Goal: Information Seeking & Learning: Learn about a topic

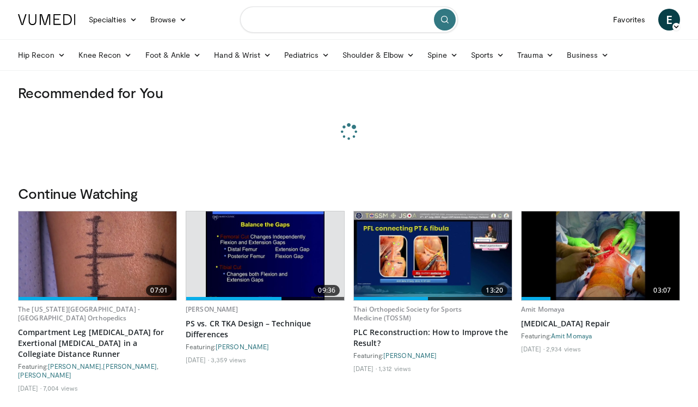
click at [292, 22] on input "Search topics, interventions" at bounding box center [349, 20] width 218 height 26
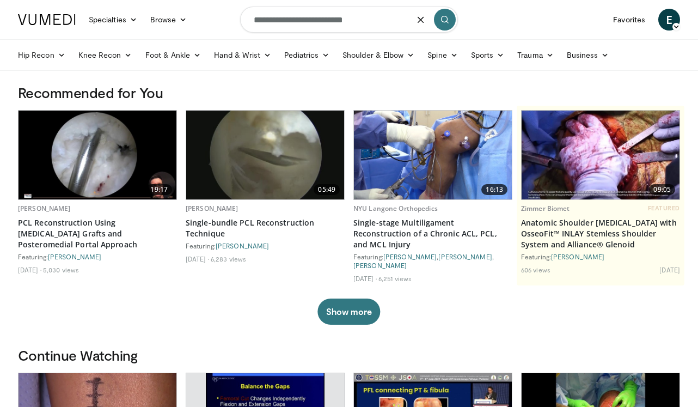
type input "**********"
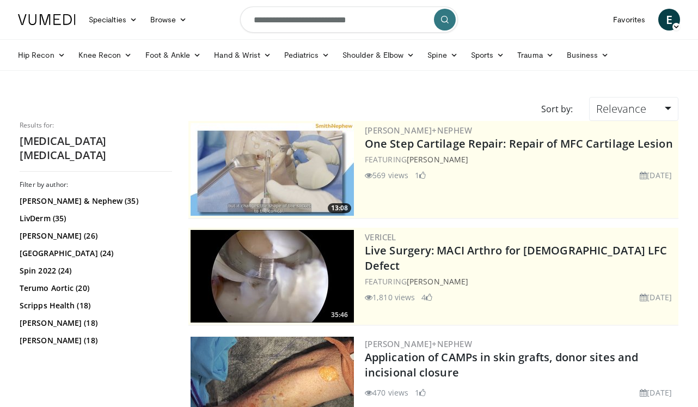
click at [336, 19] on input "**********" at bounding box center [349, 20] width 218 height 26
drag, startPoint x: 371, startPoint y: 14, endPoint x: 214, endPoint y: 16, distance: 156.8
click at [213, 16] on nav "Specialties Adult & Family Medicine Allergy, Asthma, Immunology Anesthesiology …" at bounding box center [348, 19] width 675 height 39
click at [305, 13] on input "**********" at bounding box center [349, 20] width 218 height 26
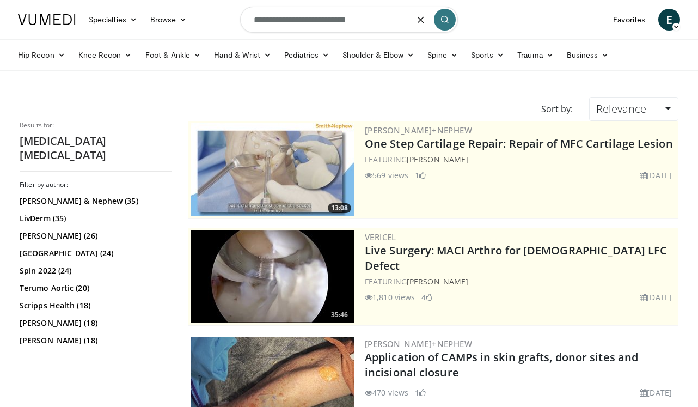
click at [305, 13] on input "**********" at bounding box center [349, 20] width 218 height 26
type input "**********"
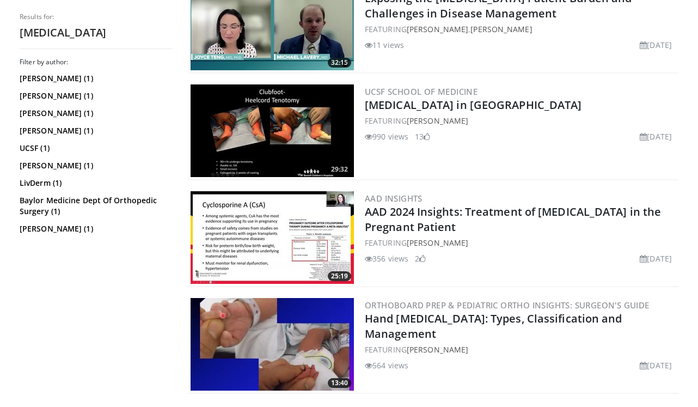
scroll to position [140, 0]
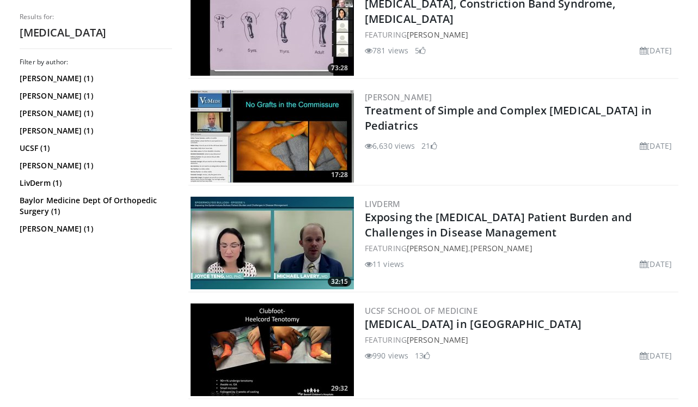
click at [288, 134] on img at bounding box center [271, 136] width 163 height 93
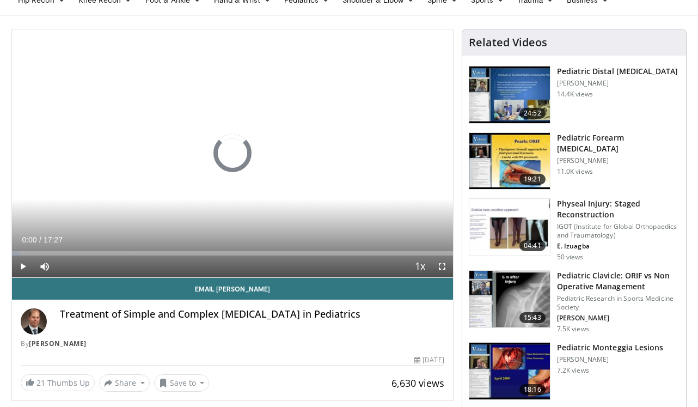
scroll to position [59, 0]
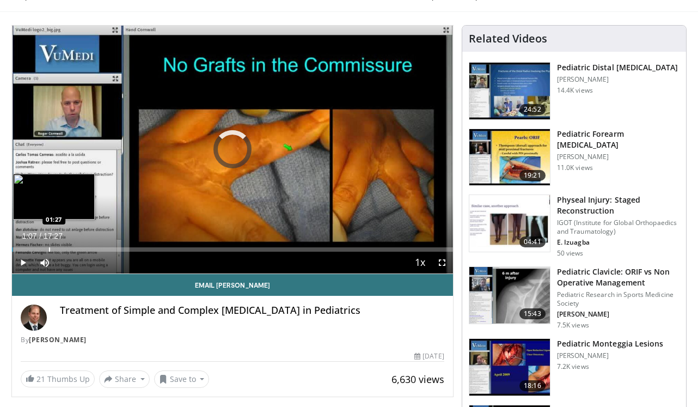
drag, startPoint x: 40, startPoint y: 247, endPoint x: 66, endPoint y: 248, distance: 26.2
click at [50, 248] on div "Progress Bar" at bounding box center [49, 249] width 1 height 4
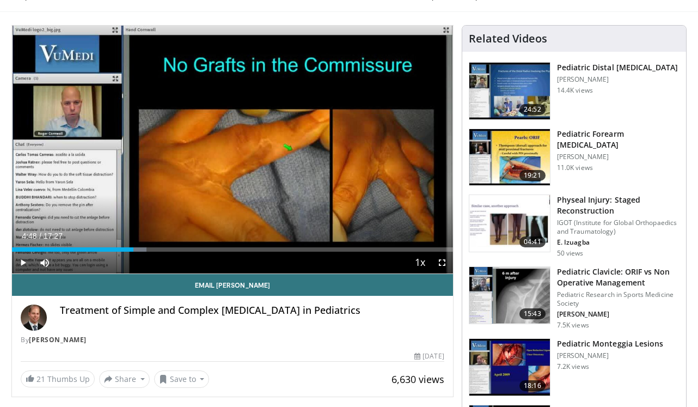
drag, startPoint x: 66, startPoint y: 248, endPoint x: 133, endPoint y: 251, distance: 67.0
click at [133, 251] on div "Current Time 4:48 / Duration 17:27 Play Skip Backward Skip Forward Mute Loaded …" at bounding box center [232, 262] width 441 height 22
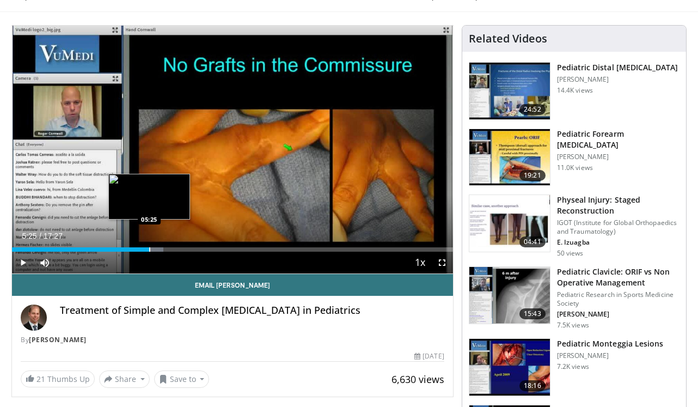
click at [149, 250] on div "Progress Bar" at bounding box center [149, 249] width 1 height 4
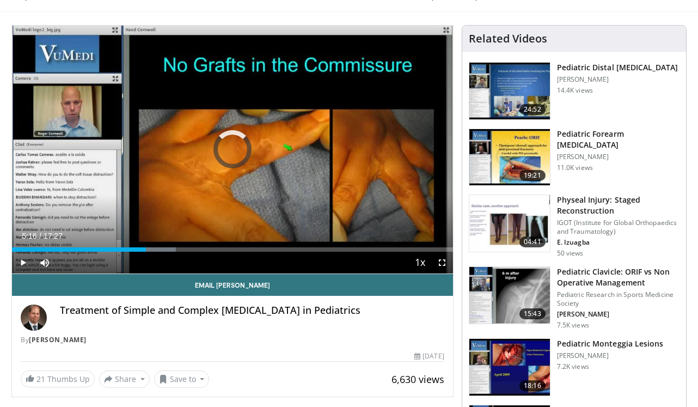
drag, startPoint x: 149, startPoint y: 250, endPoint x: 137, endPoint y: 250, distance: 11.4
click at [145, 250] on div "Progress Bar" at bounding box center [145, 249] width 1 height 4
click at [442, 267] on span "Video Player" at bounding box center [442, 262] width 22 height 22
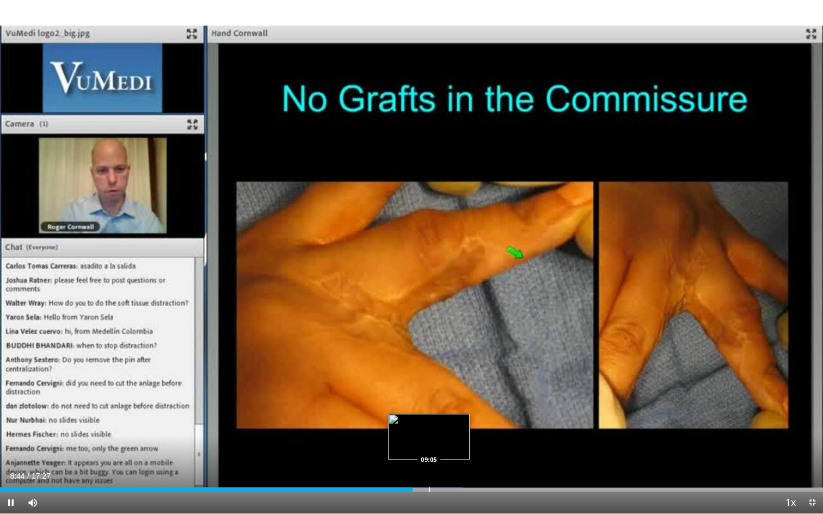
click at [428, 406] on div "Loaded : 56.22% 08:44 09:05" at bounding box center [411, 487] width 823 height 10
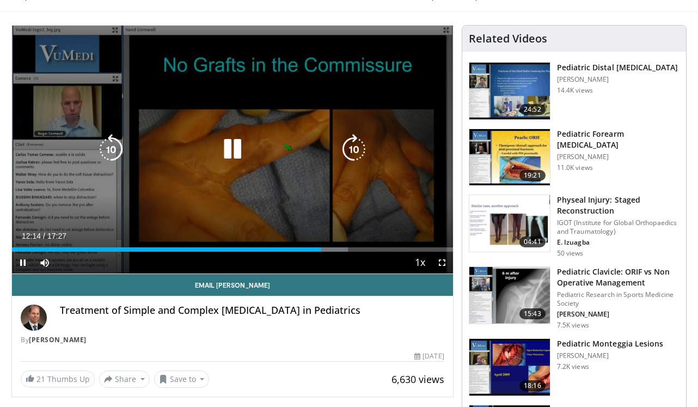
click at [269, 133] on div "10 seconds Tap to unmute" at bounding box center [232, 150] width 441 height 248
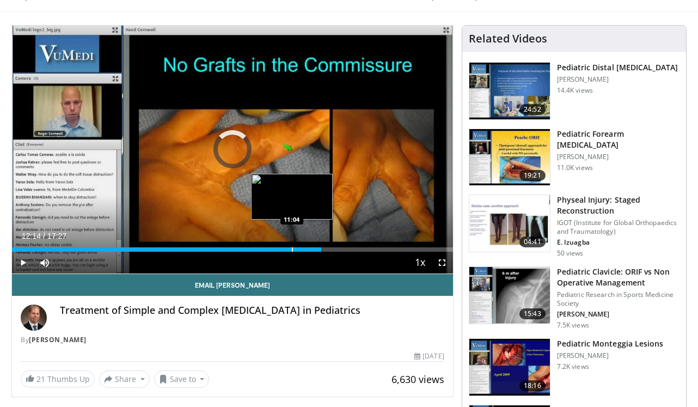
drag, startPoint x: 301, startPoint y: 249, endPoint x: 282, endPoint y: 248, distance: 19.1
click at [282, 248] on div "Loaded : 0.00% 11:06 11:04" at bounding box center [232, 249] width 441 height 4
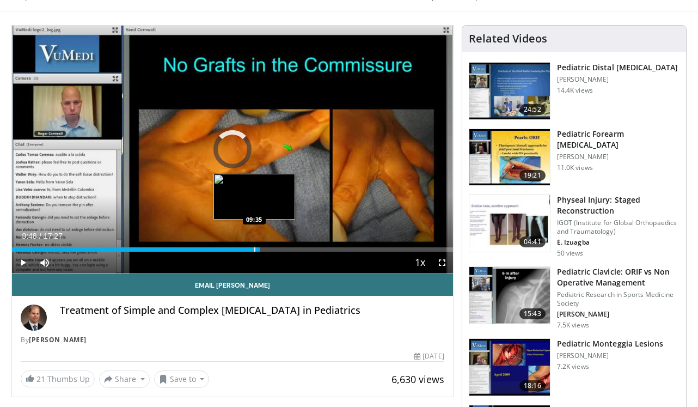
drag, startPoint x: 282, startPoint y: 248, endPoint x: 235, endPoint y: 248, distance: 47.9
click at [235, 248] on div "Loaded : 0.00% 09:39 09:35" at bounding box center [232, 249] width 441 height 4
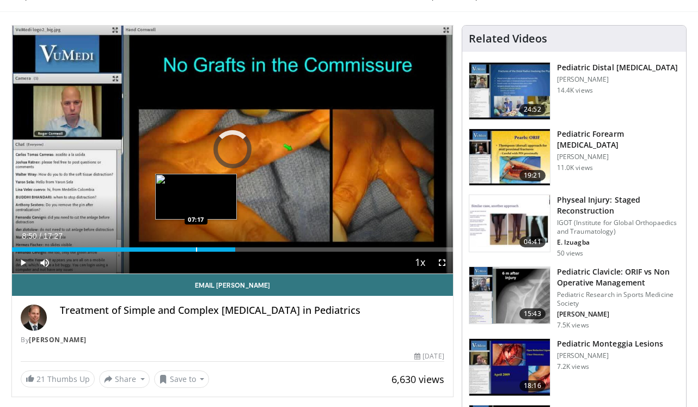
drag, startPoint x: 235, startPoint y: 248, endPoint x: 194, endPoint y: 248, distance: 40.8
click at [196, 248] on div "Progress Bar" at bounding box center [196, 249] width 1 height 4
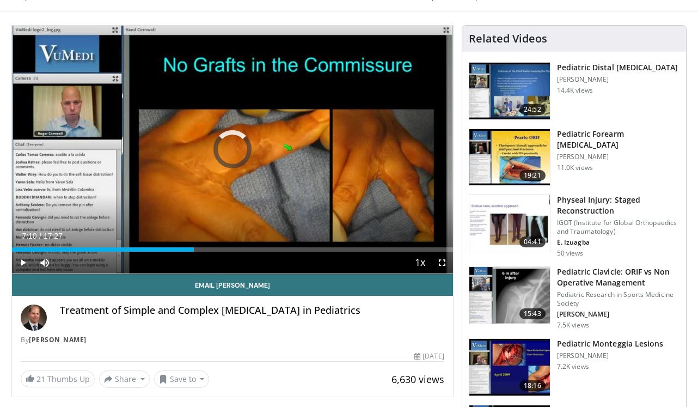
drag, startPoint x: 194, startPoint y: 248, endPoint x: 183, endPoint y: 246, distance: 10.5
click at [183, 246] on div "Loaded : 0.00% 06:49 06:48" at bounding box center [232, 246] width 441 height 10
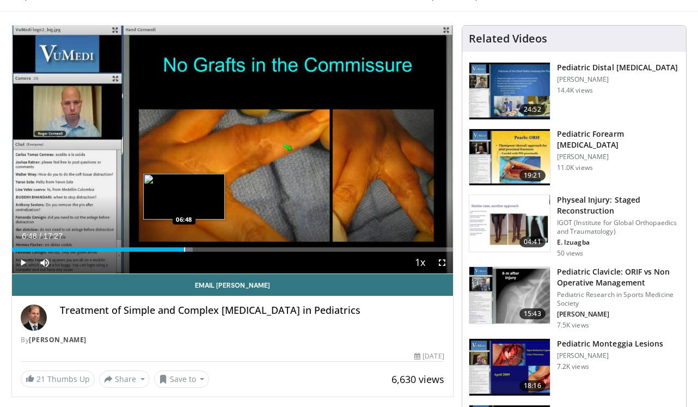
click at [183, 246] on div "Loaded : 40.97% 06:48 06:48" at bounding box center [232, 246] width 441 height 10
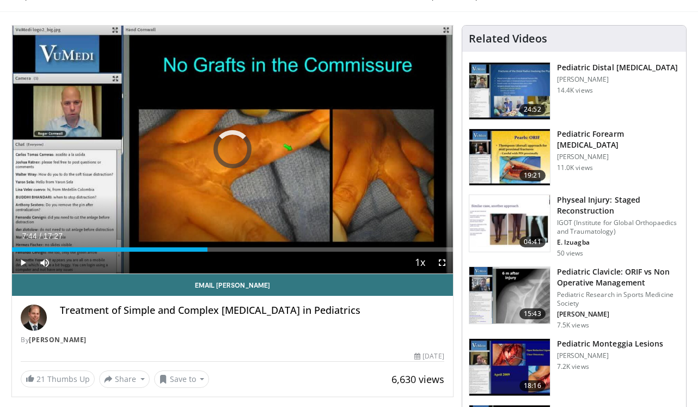
drag, startPoint x: 183, startPoint y: 246, endPoint x: 214, endPoint y: 231, distance: 34.3
click at [214, 251] on div "Current Time 7:44 / Duration 17:27 Play Skip Backward Skip Forward Mute Loaded …" at bounding box center [232, 262] width 441 height 22
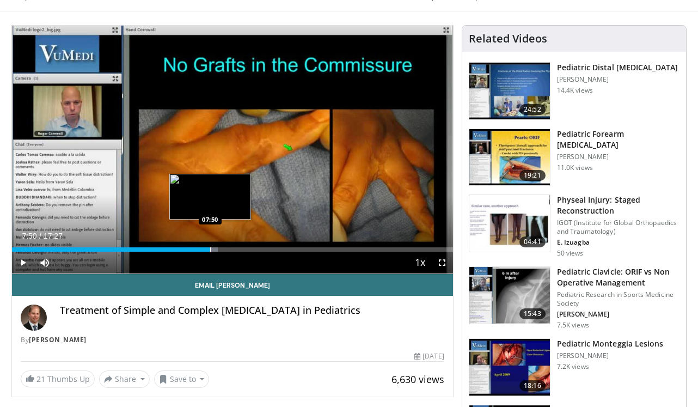
click at [212, 245] on div "Loaded : 46.69% 07:50 07:50" at bounding box center [232, 246] width 441 height 10
click at [214, 245] on div "Loaded : 46.69% 07:59 07:59" at bounding box center [232, 246] width 441 height 10
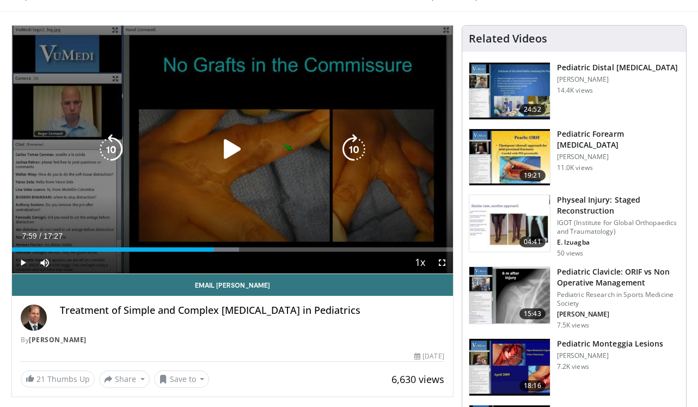
click at [267, 176] on div "10 seconds Tap to unmute" at bounding box center [232, 150] width 441 height 248
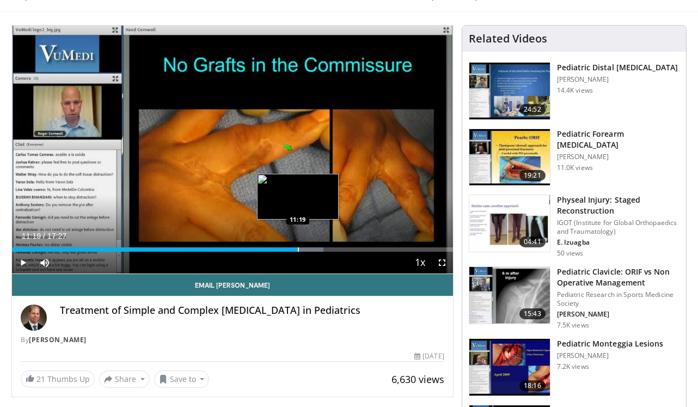
drag, startPoint x: 171, startPoint y: 247, endPoint x: 298, endPoint y: 248, distance: 126.3
click at [298, 248] on div "Progress Bar" at bounding box center [298, 249] width 1 height 4
drag, startPoint x: 298, startPoint y: 248, endPoint x: 309, endPoint y: 246, distance: 11.0
click at [309, 246] on div "Loaded : 71.47% 11:46 11:44" at bounding box center [232, 246] width 441 height 10
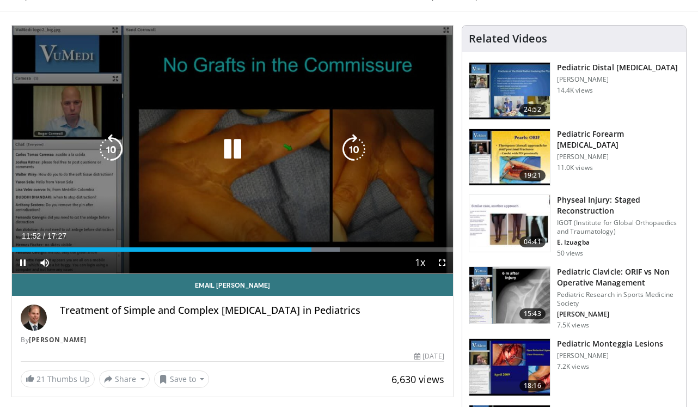
click at [237, 154] on icon "Video Player" at bounding box center [232, 149] width 30 height 30
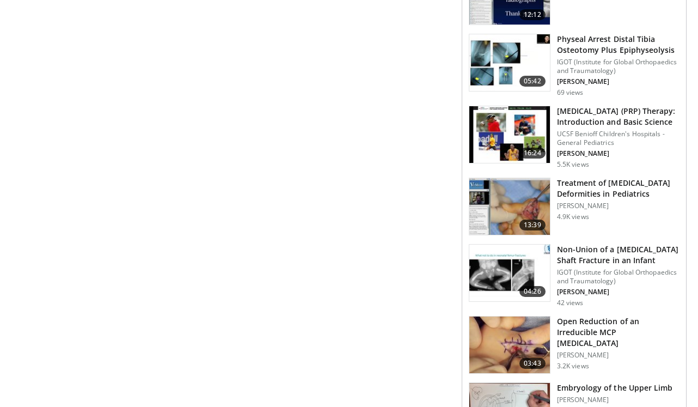
scroll to position [506, 0]
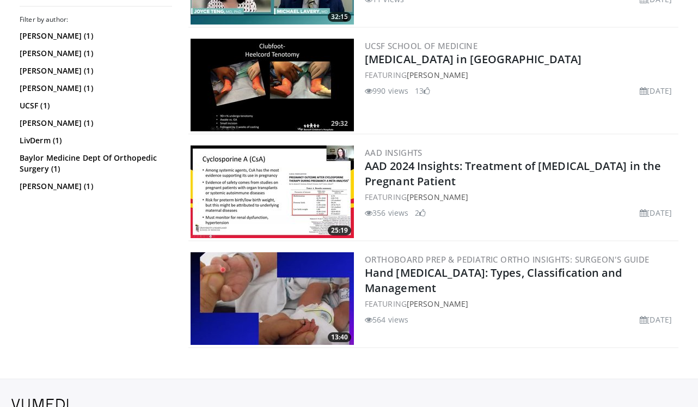
scroll to position [405, 0]
